Goal: Information Seeking & Learning: Learn about a topic

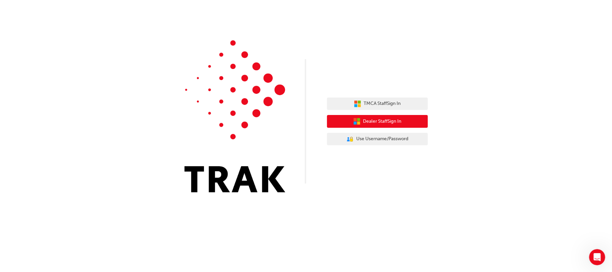
click at [399, 121] on span "Dealer Staff Sign In" at bounding box center [382, 122] width 38 height 8
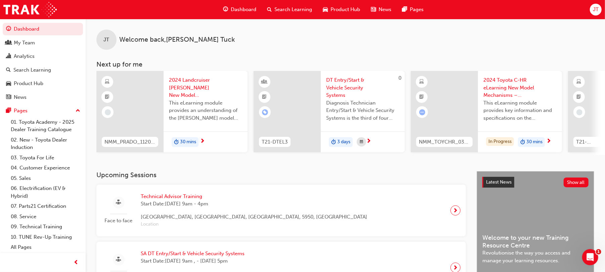
scroll to position [45, 0]
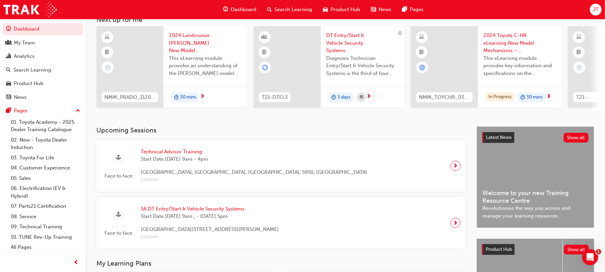
click at [339, 41] on span "DT Entry/Start & Vehicle Security Systems" at bounding box center [362, 43] width 73 height 23
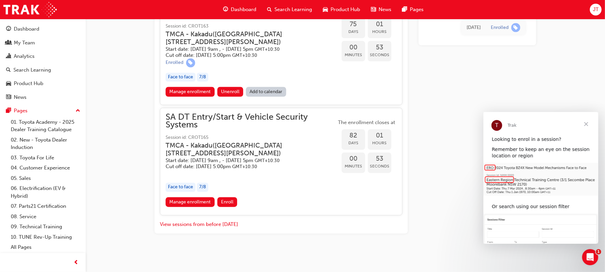
scroll to position [864, 0]
click at [583, 124] on span "Close" at bounding box center [586, 124] width 24 height 24
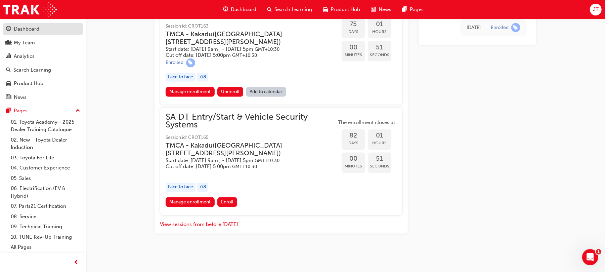
click at [18, 32] on div "Dashboard" at bounding box center [27, 29] width 26 height 8
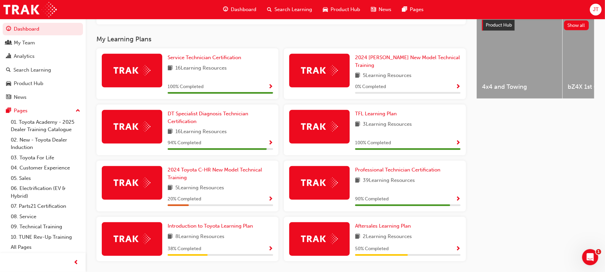
scroll to position [286, 0]
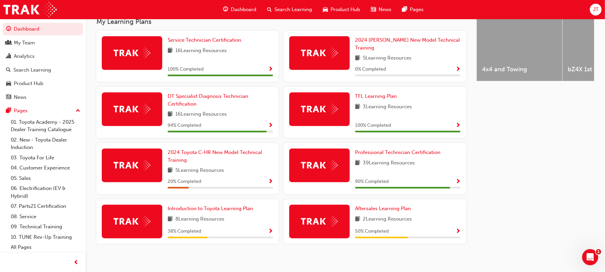
click at [458, 179] on span "Show Progress" at bounding box center [458, 182] width 5 height 6
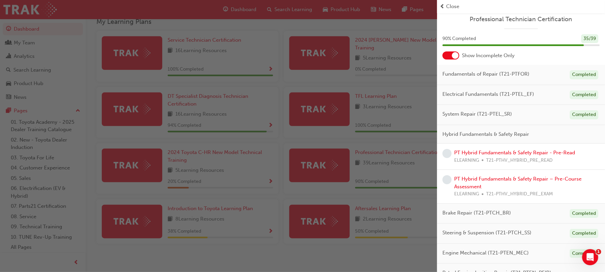
scroll to position [0, 0]
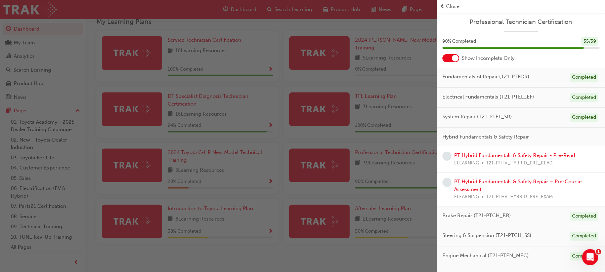
click at [417, 52] on div "button" at bounding box center [218, 136] width 437 height 272
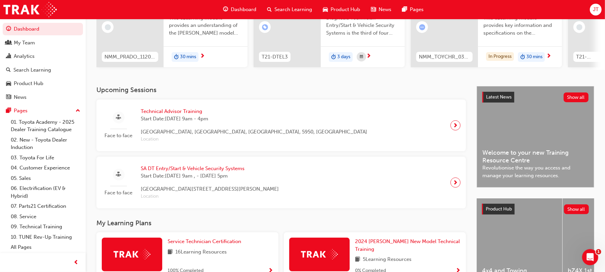
scroll to position [62, 0]
